Goal: Information Seeking & Learning: Learn about a topic

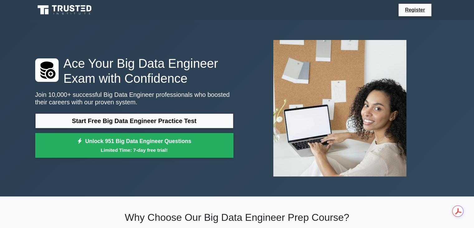
click at [159, 46] on div "plus-database Ace Your Big Data Engineer Exam with Confidence Join 10,000+ succ…" at bounding box center [236, 108] width 411 height 146
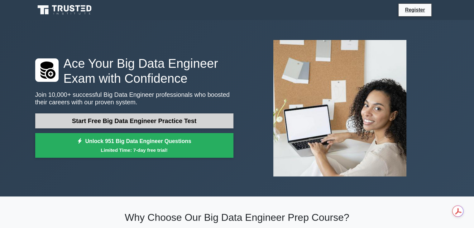
click at [126, 124] on link "Start Free Big Data Engineer Practice Test" at bounding box center [134, 120] width 198 height 15
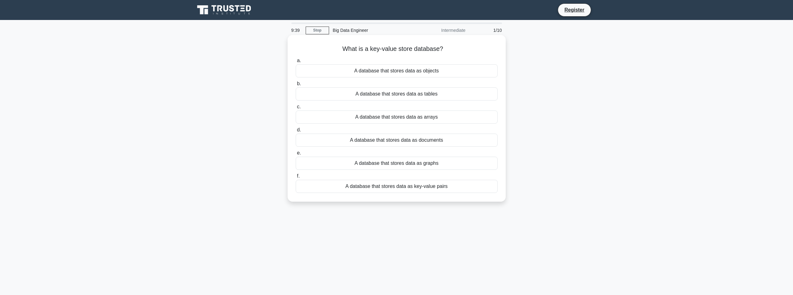
click at [428, 119] on div "A database that stores data as arrays" at bounding box center [397, 116] width 202 height 13
click at [296, 109] on input "c. A database that stores data as arrays" at bounding box center [296, 107] width 0 height 4
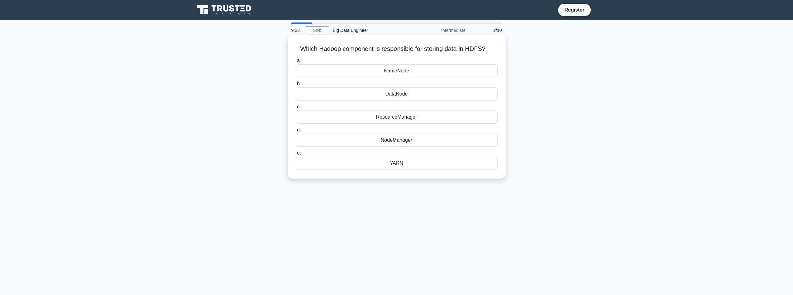
click at [433, 93] on div "DataNode" at bounding box center [397, 93] width 202 height 13
click at [296, 86] on input "b. DataNode" at bounding box center [296, 84] width 0 height 4
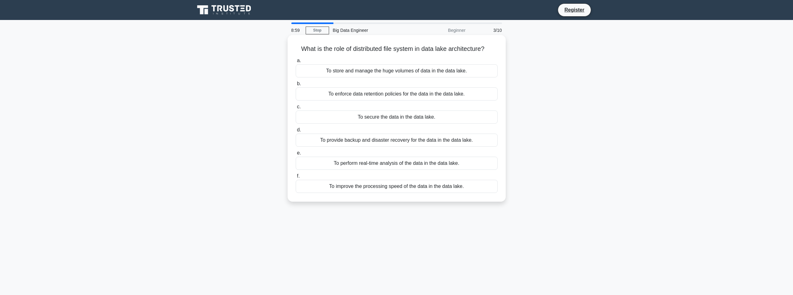
click at [378, 192] on div "To improve the processing speed of the data in the data lake." at bounding box center [397, 186] width 202 height 13
click at [296, 178] on input "f. To improve the processing speed of the data in the data lake." at bounding box center [296, 176] width 0 height 4
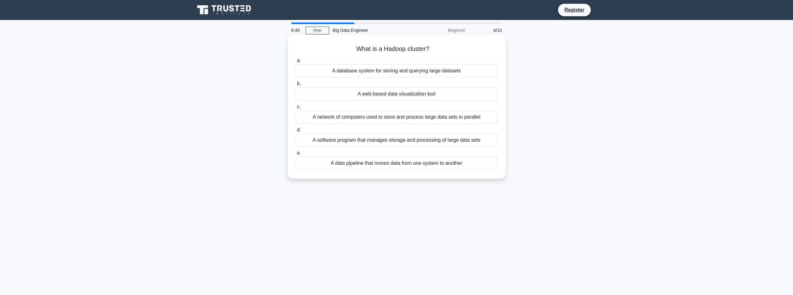
click at [395, 115] on div "A network of computers used to store and process large data sets in parallel" at bounding box center [397, 116] width 202 height 13
click at [296, 109] on input "c. A network of computers used to store and process large data sets in parallel" at bounding box center [296, 107] width 0 height 4
click at [421, 162] on div "To create copies of data in different locations for redundancy and fault tolera…" at bounding box center [397, 162] width 202 height 13
click at [296, 155] on input "e. To create copies of data in different locations for redundancy and fault tol…" at bounding box center [296, 153] width 0 height 4
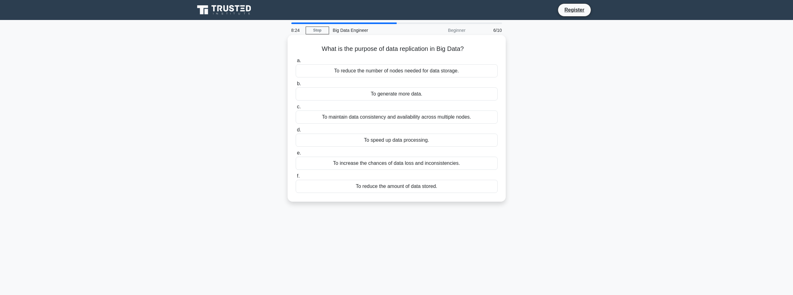
click at [464, 117] on div "To maintain data consistency and availability across multiple nodes." at bounding box center [397, 116] width 202 height 13
click at [296, 109] on input "c. To maintain data consistency and availability across multiple nodes." at bounding box center [296, 107] width 0 height 4
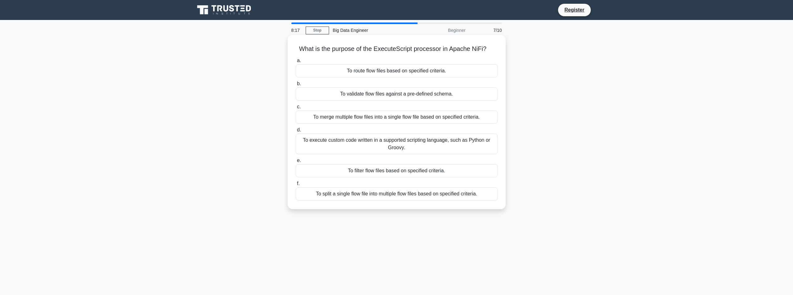
click at [428, 174] on div "To filter flow files based on specified criteria." at bounding box center [397, 170] width 202 height 13
click at [296, 162] on input "e. To filter flow files based on specified criteria." at bounding box center [296, 160] width 0 height 4
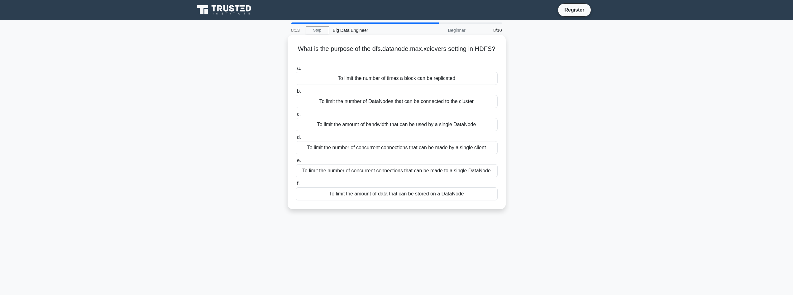
click at [414, 111] on label "c. To limit the amount of bandwidth that can be used by a single DataNode" at bounding box center [397, 120] width 202 height 21
click at [296, 112] on input "c. To limit the amount of bandwidth that can be used by a single DataNode" at bounding box center [296, 114] width 0 height 4
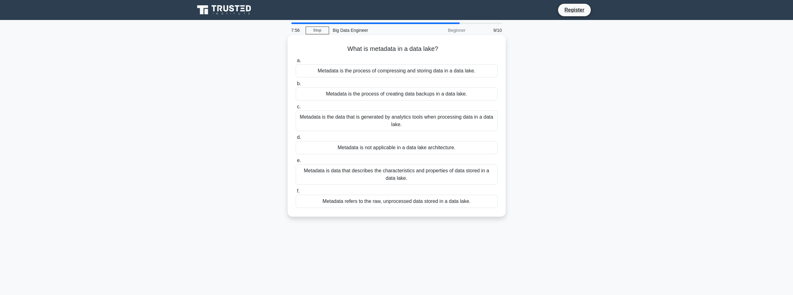
click at [415, 173] on div "Metadata is data that describes the characteristics and properties of data stor…" at bounding box center [397, 174] width 202 height 21
click at [296, 162] on input "e. Metadata is data that describes the characteristics and properties of data s…" at bounding box center [296, 160] width 0 height 4
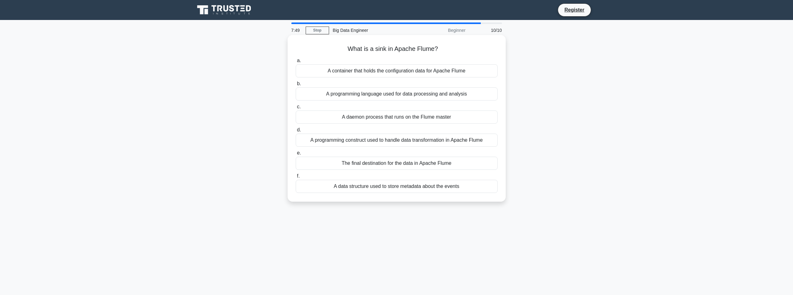
click at [412, 112] on div "A daemon process that runs on the Flume master" at bounding box center [397, 116] width 202 height 13
click at [296, 109] on input "c. A daemon process that runs on the Flume master" at bounding box center [296, 107] width 0 height 4
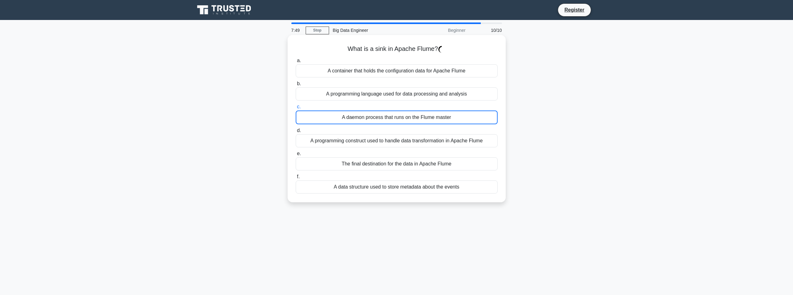
click at [409, 114] on div "A daemon process that runs on the Flume master" at bounding box center [397, 117] width 202 height 14
click at [296, 109] on input "c. A daemon process that runs on the Flume master" at bounding box center [296, 107] width 0 height 4
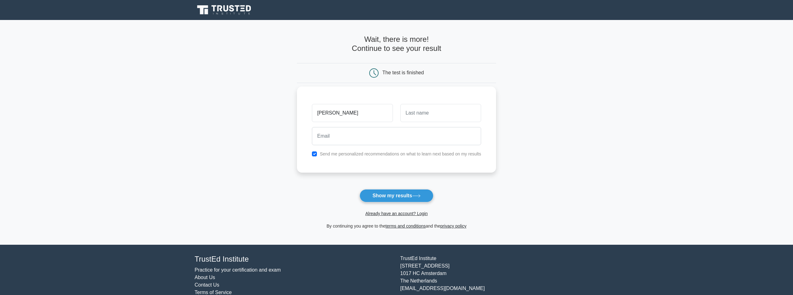
type input "[PERSON_NAME]"
type input "thapa"
click at [395, 195] on button "Show my results" at bounding box center [397, 195] width 74 height 13
click at [345, 135] on input "email" at bounding box center [396, 136] width 169 height 18
drag, startPoint x: 370, startPoint y: 195, endPoint x: 343, endPoint y: 149, distance: 52.6
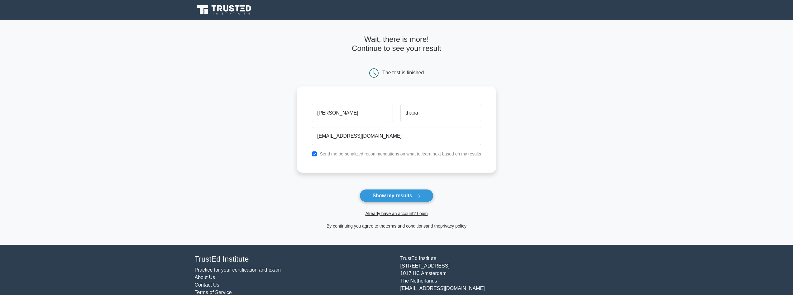
click at [342, 158] on form "Wait, there is more! Continue to see your result The test is finished [PERSON_N…" at bounding box center [396, 132] width 199 height 195
click at [347, 138] on input "[EMAIL_ADDRESS][DOMAIN_NAME]" at bounding box center [396, 136] width 169 height 18
type input "[EMAIL_ADDRESS][PERSON_NAME][DOMAIN_NAME]"
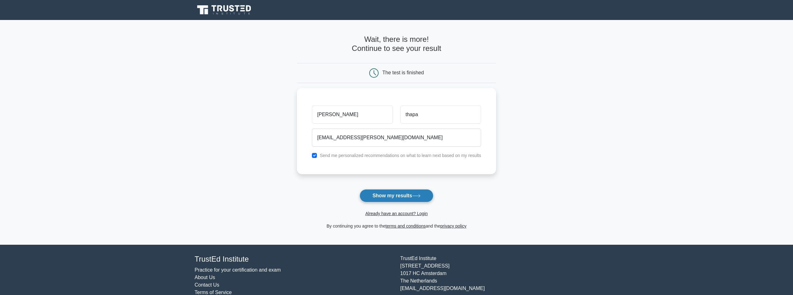
click at [374, 202] on button "Show my results" at bounding box center [397, 195] width 74 height 13
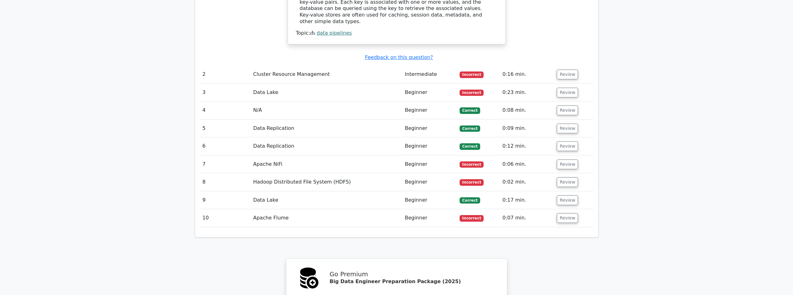
scroll to position [699, 0]
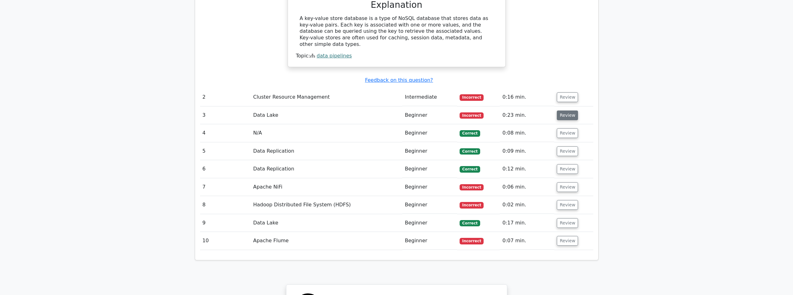
click at [563, 110] on button "Review" at bounding box center [567, 115] width 21 height 10
click at [257, 106] on td "Data Lake" at bounding box center [327, 115] width 152 height 18
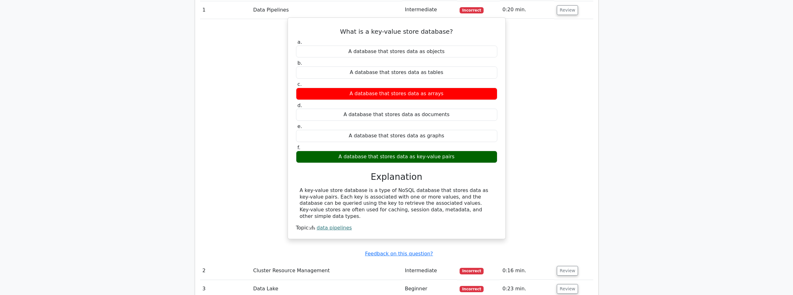
scroll to position [481, 0]
